Goal: Task Accomplishment & Management: Manage account settings

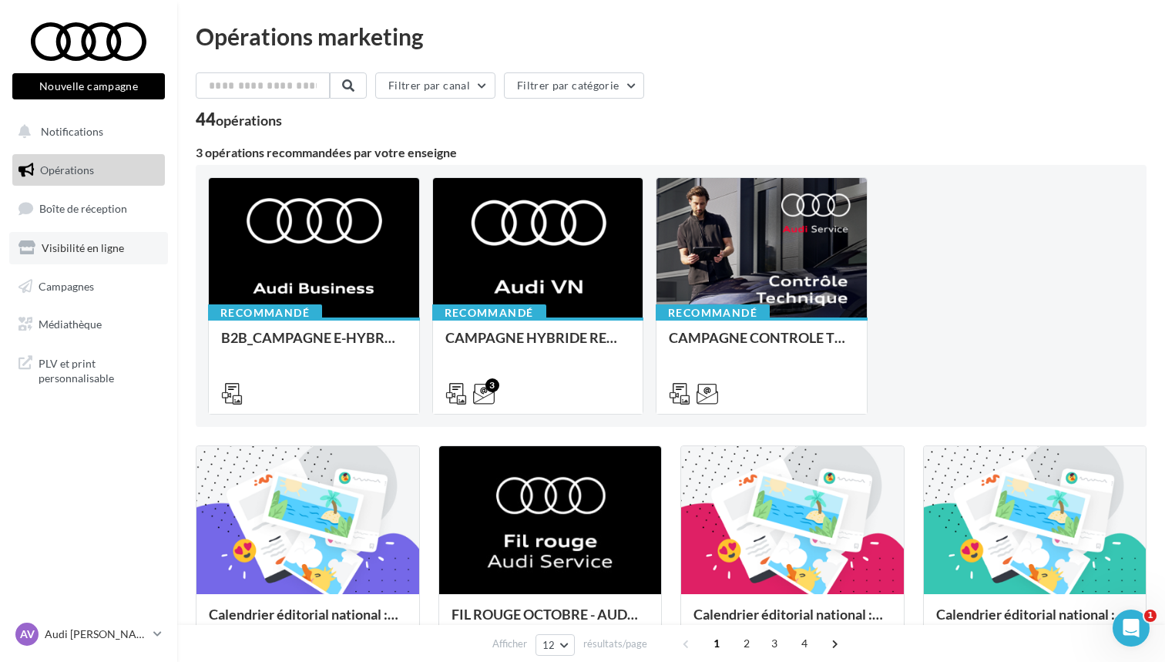
click at [96, 253] on link "Visibilité en ligne" at bounding box center [88, 248] width 159 height 32
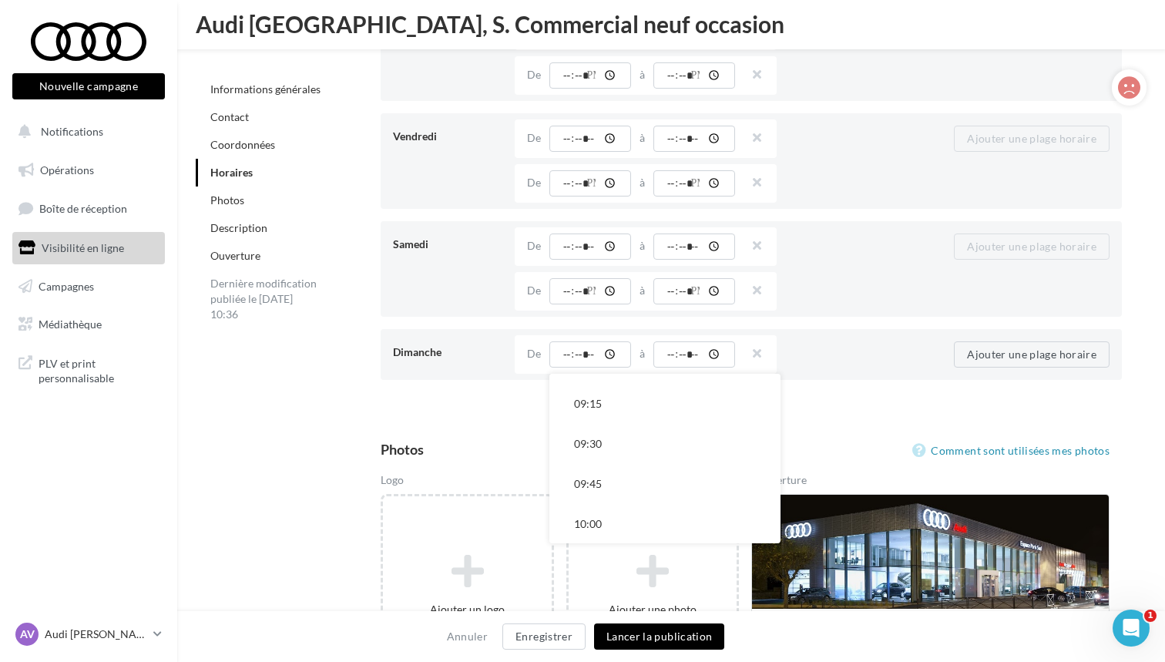
scroll to position [1519, 0]
click at [620, 449] on button "09:30" at bounding box center [664, 438] width 231 height 40
click at [700, 354] on input "time" at bounding box center [694, 354] width 82 height 26
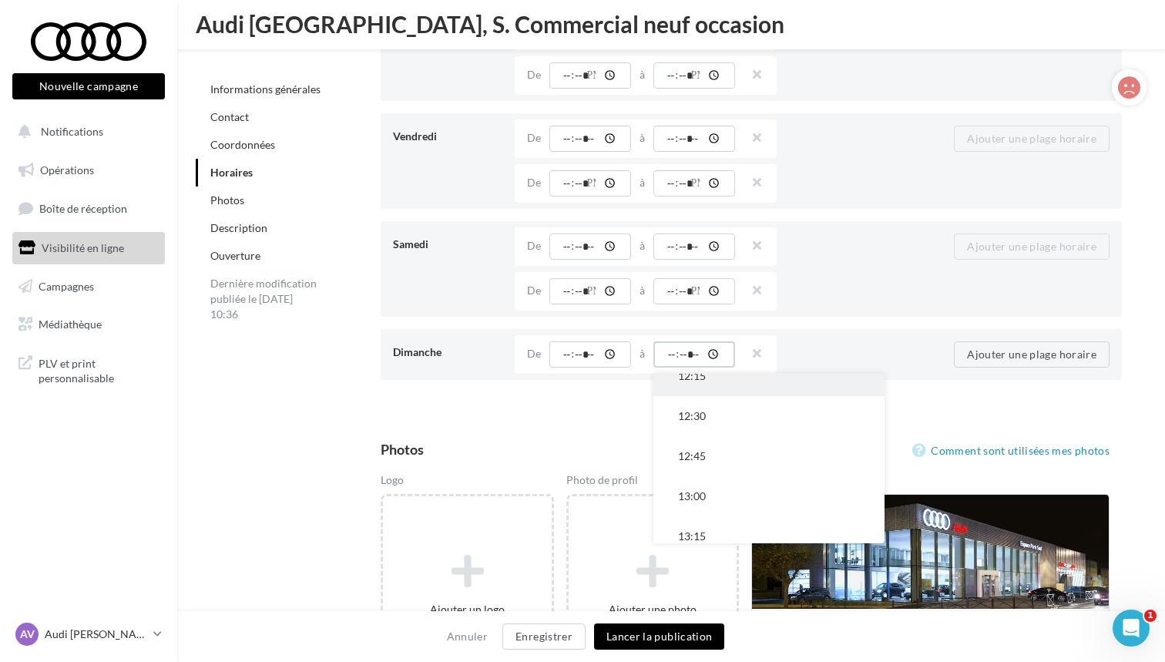
scroll to position [460, 0]
click at [710, 414] on button "12:30" at bounding box center [768, 415] width 231 height 40
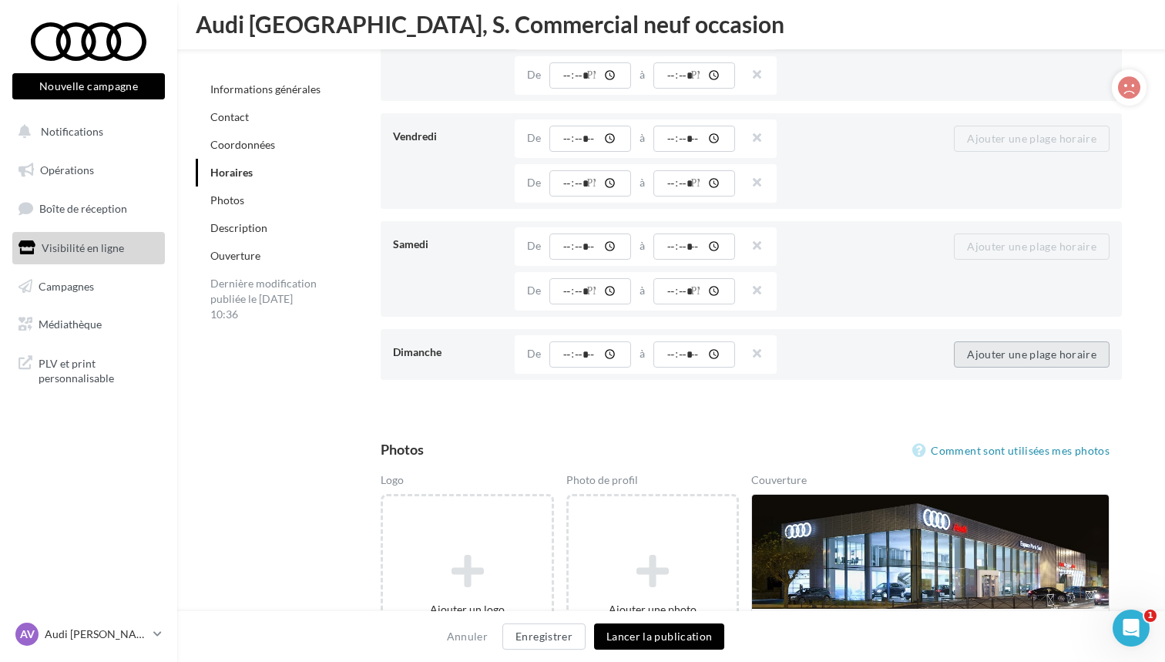
click at [991, 347] on button "Ajouter une plage horaire" at bounding box center [1032, 354] width 156 height 26
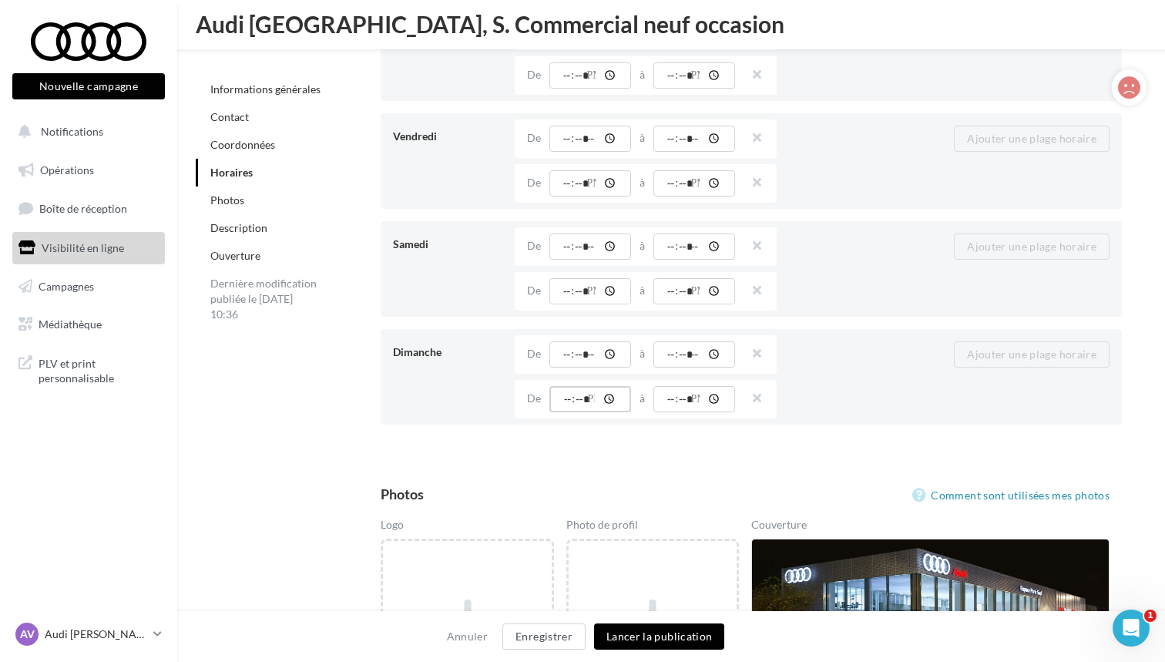
click at [567, 402] on input "time" at bounding box center [590, 399] width 82 height 26
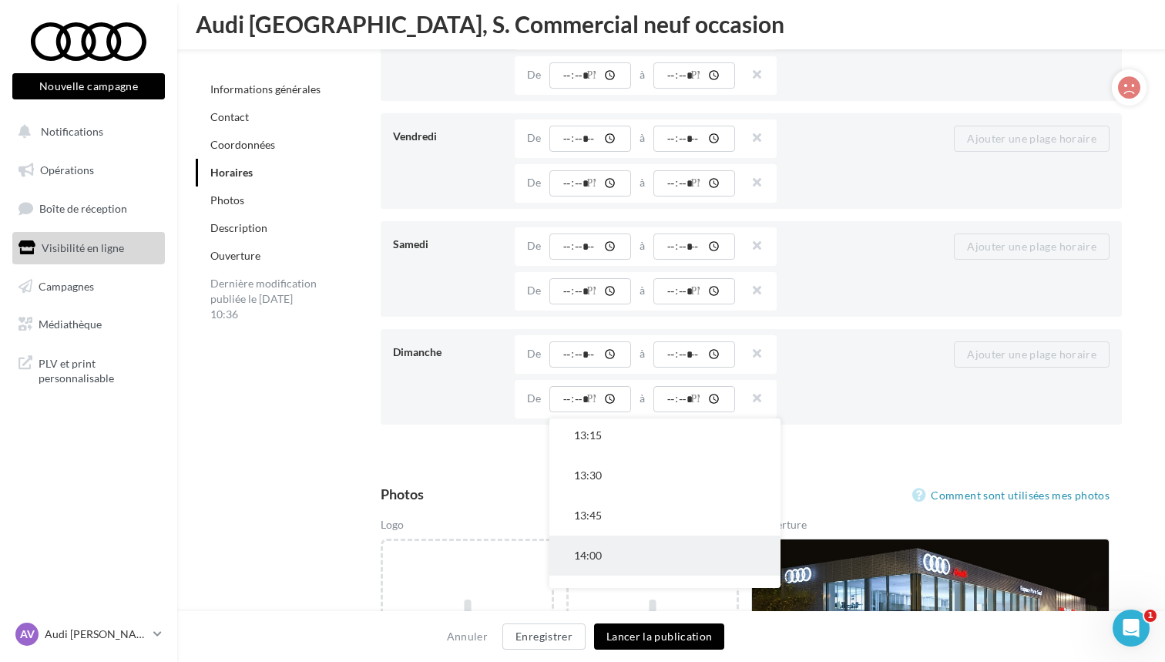
click at [613, 539] on button "14:00" at bounding box center [664, 556] width 231 height 40
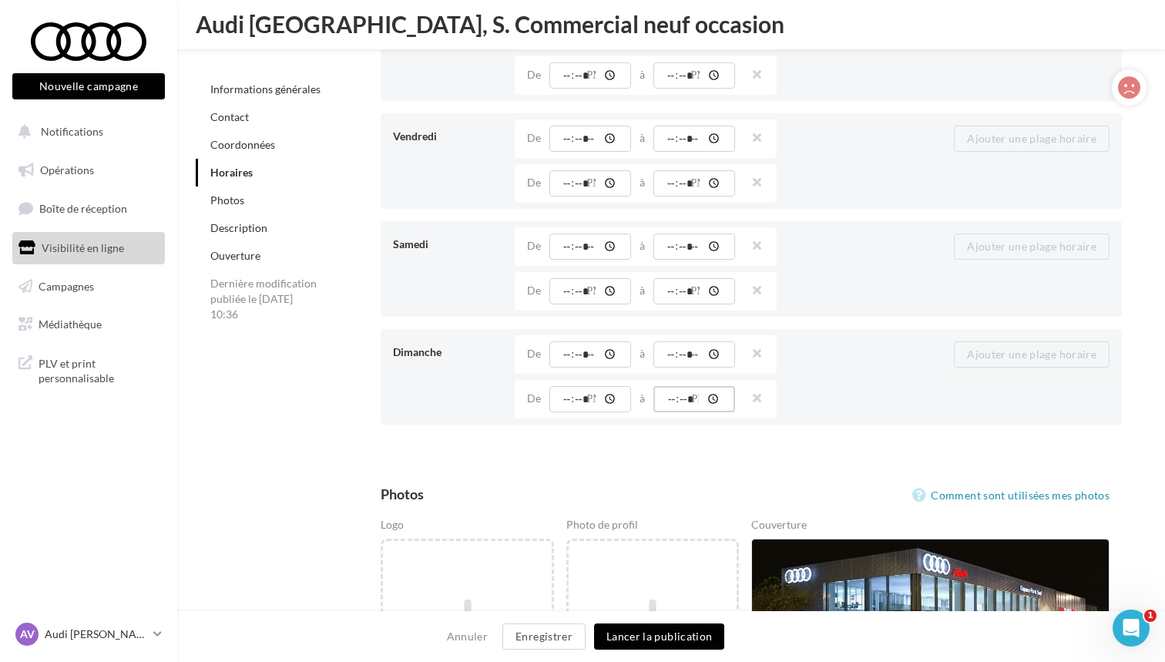
click at [681, 397] on input "time" at bounding box center [694, 399] width 82 height 26
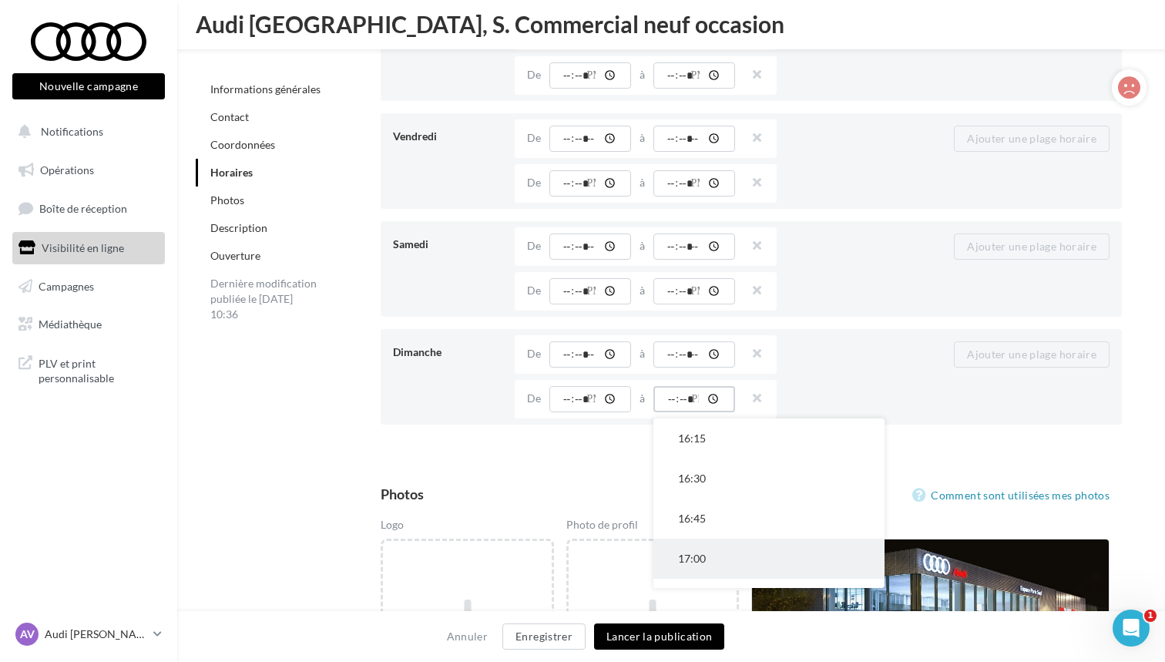
scroll to position [511, 0]
click at [724, 562] on button "18:00" at bounding box center [768, 569] width 231 height 40
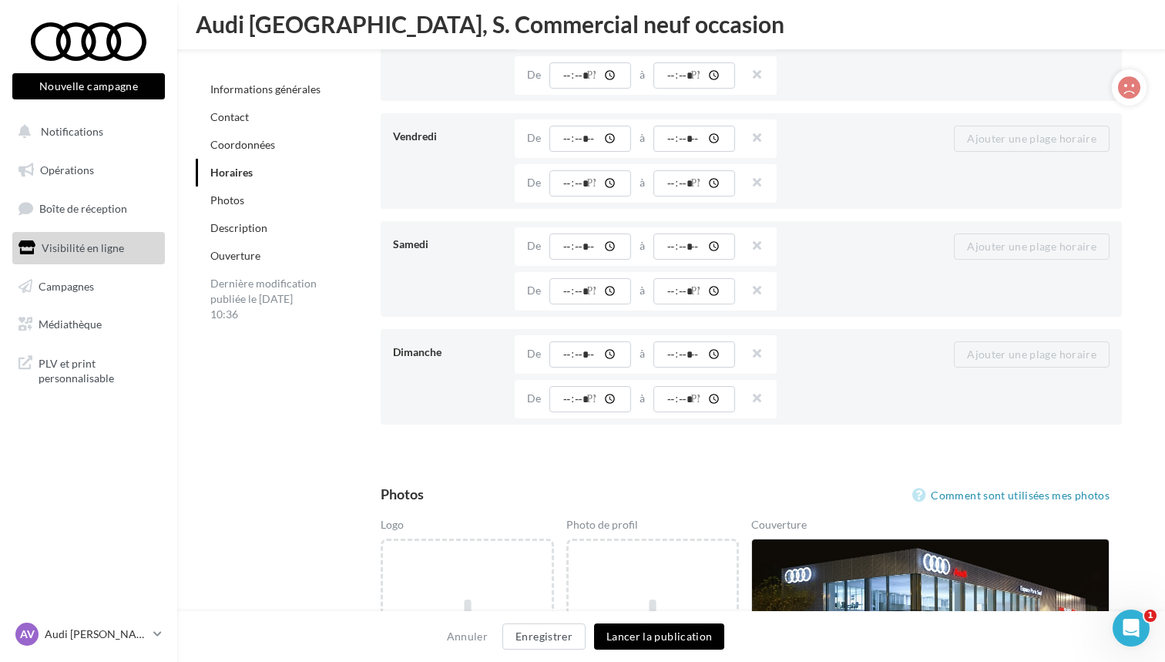
click at [693, 639] on button "Lancer la publication" at bounding box center [659, 636] width 130 height 26
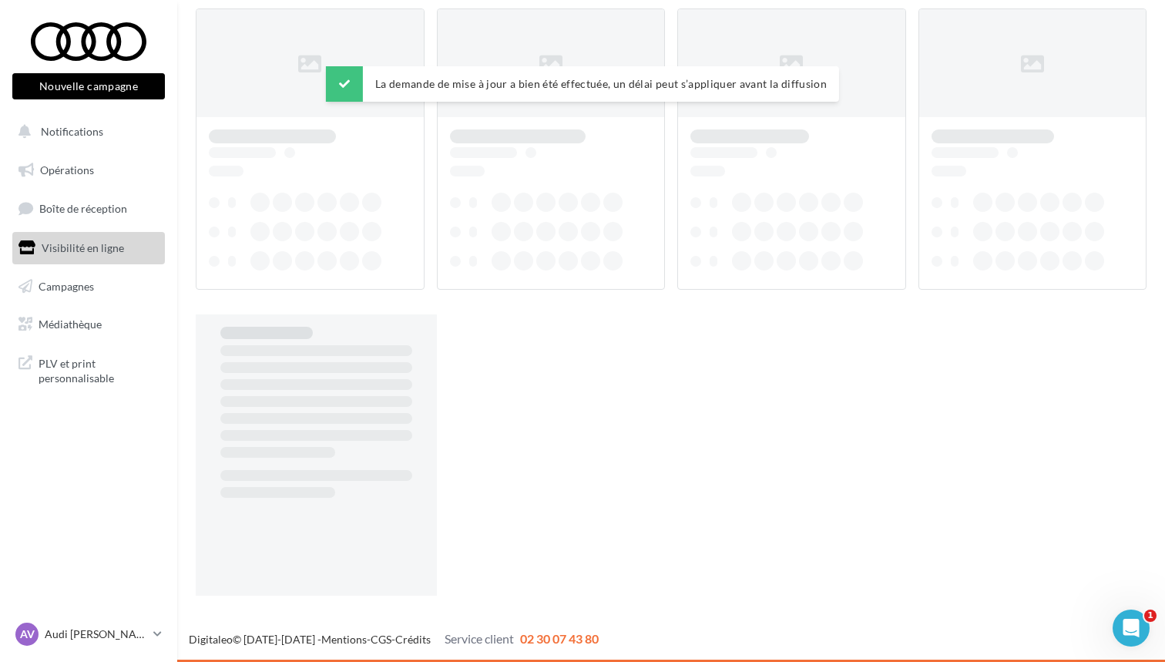
scroll to position [25, 0]
